Goal: Contribute content

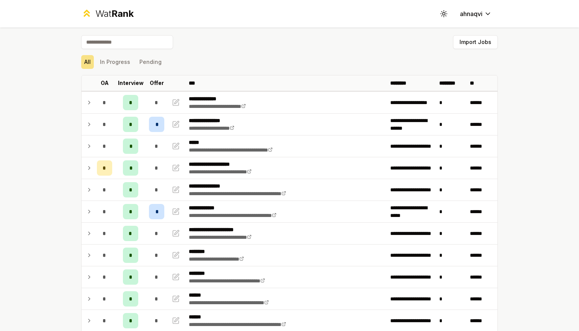
scroll to position [931, 0]
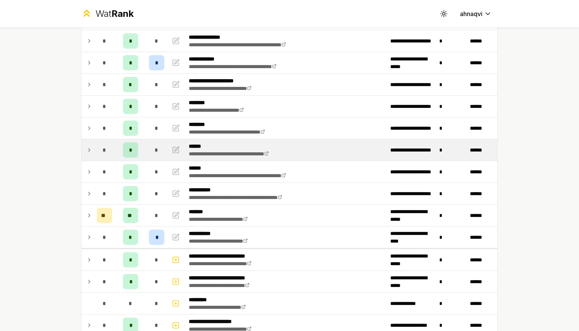
scroll to position [150, 0]
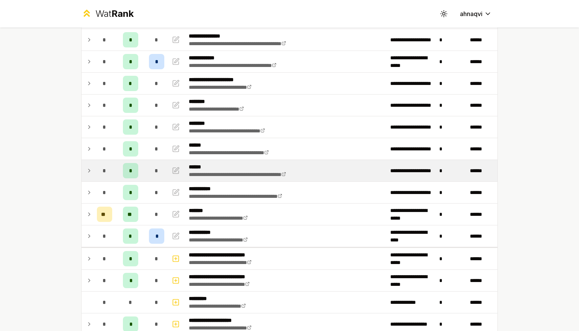
click at [89, 172] on icon at bounding box center [89, 170] width 6 height 9
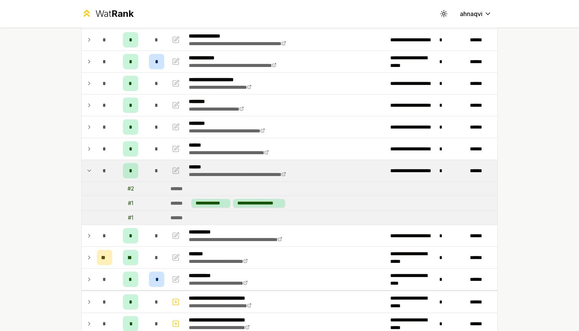
click at [89, 172] on icon at bounding box center [89, 170] width 6 height 9
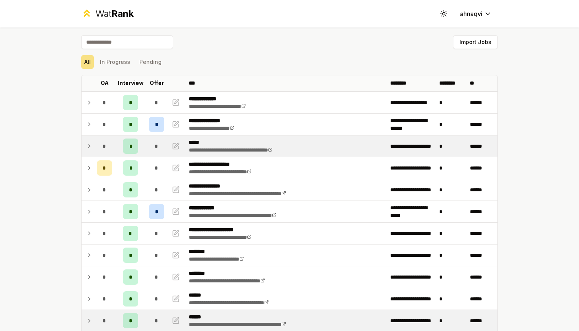
scroll to position [0, 0]
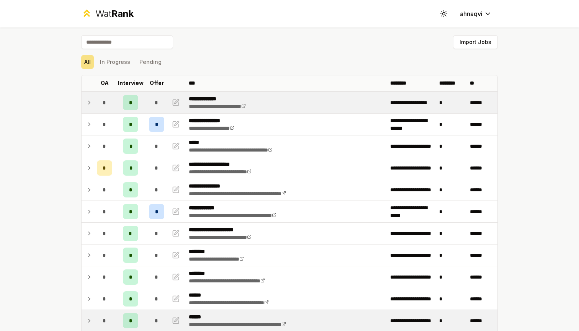
click at [88, 98] on icon at bounding box center [89, 102] width 6 height 9
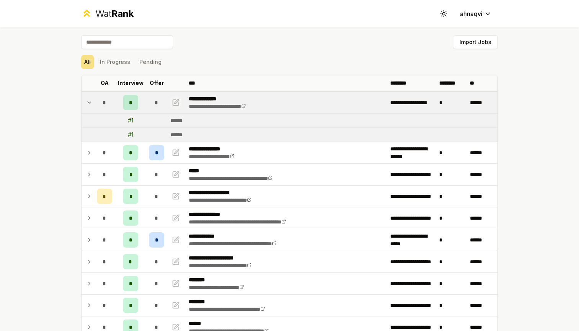
click at [173, 100] on icon "button" at bounding box center [176, 103] width 6 height 6
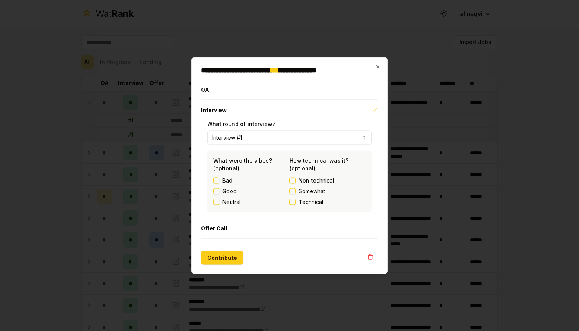
click at [235, 143] on body "**********" at bounding box center [289, 165] width 579 height 331
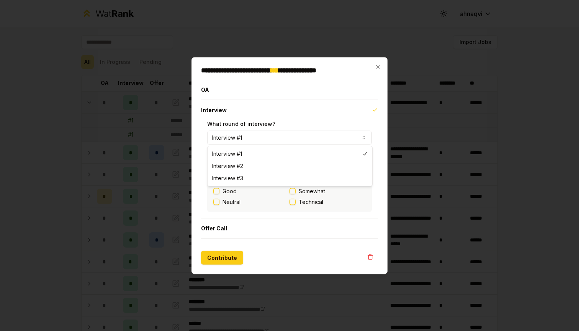
select select "*"
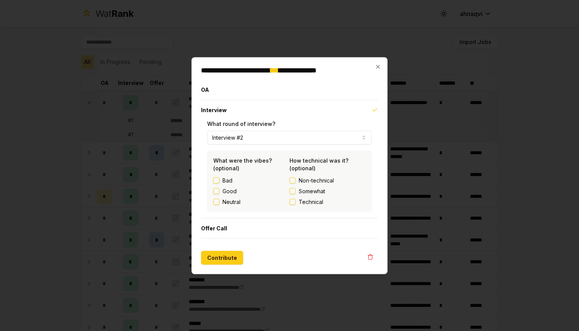
click at [268, 239] on form "**********" at bounding box center [289, 172] width 177 height 185
click at [230, 255] on button "Contribute" at bounding box center [222, 258] width 42 height 14
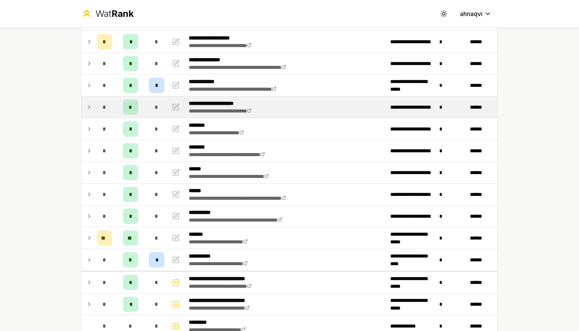
scroll to position [107, 0]
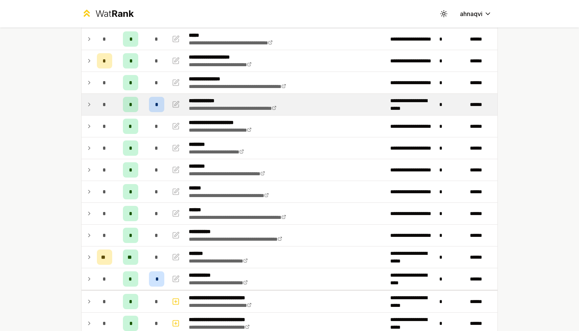
click at [91, 103] on icon at bounding box center [89, 104] width 6 height 9
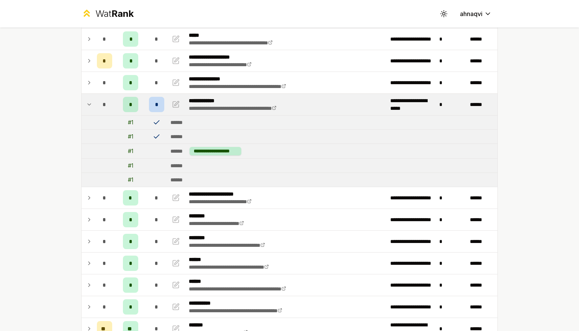
click at [91, 103] on icon at bounding box center [89, 104] width 6 height 9
